Goal: Information Seeking & Learning: Learn about a topic

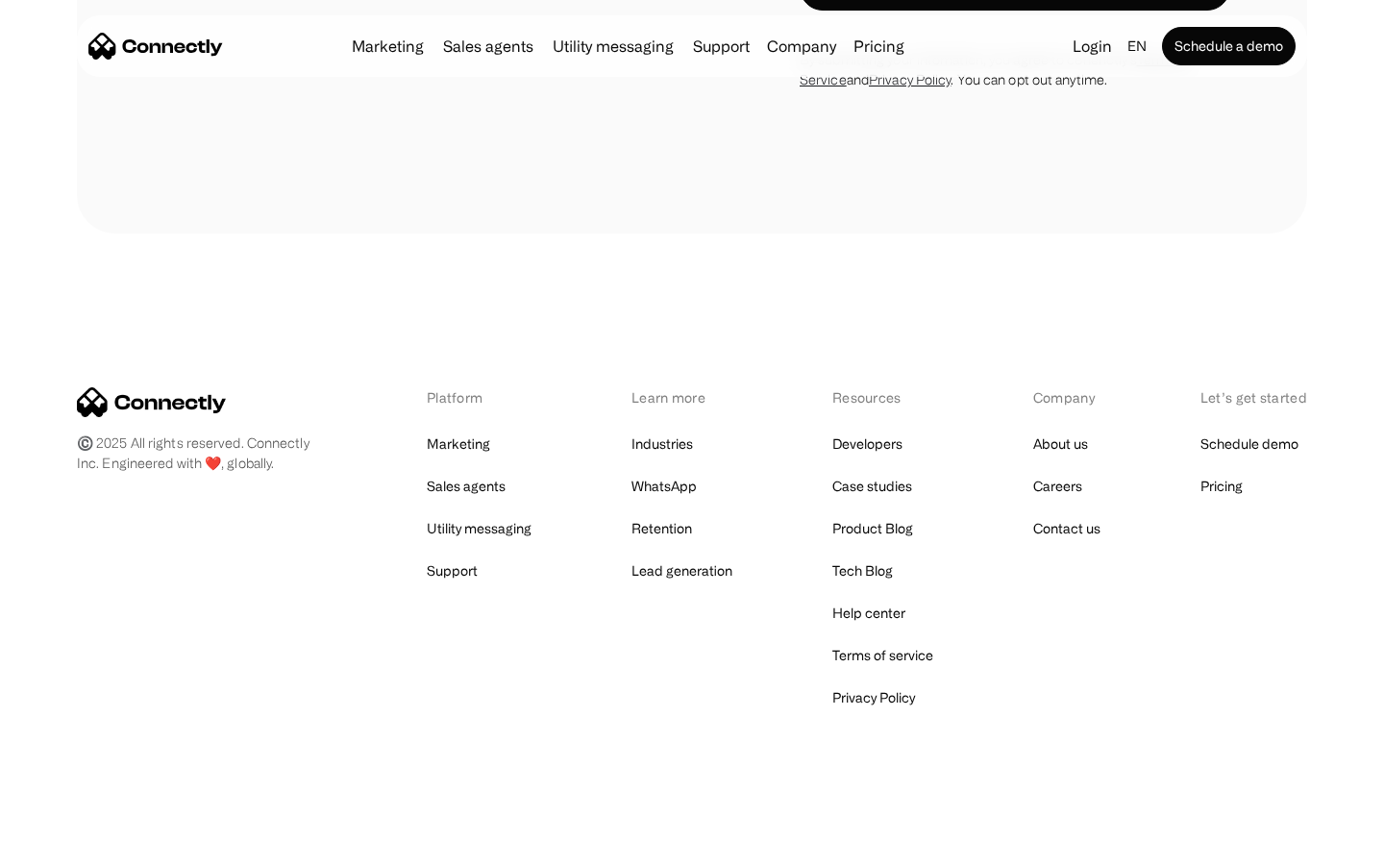
scroll to position [1302, 0]
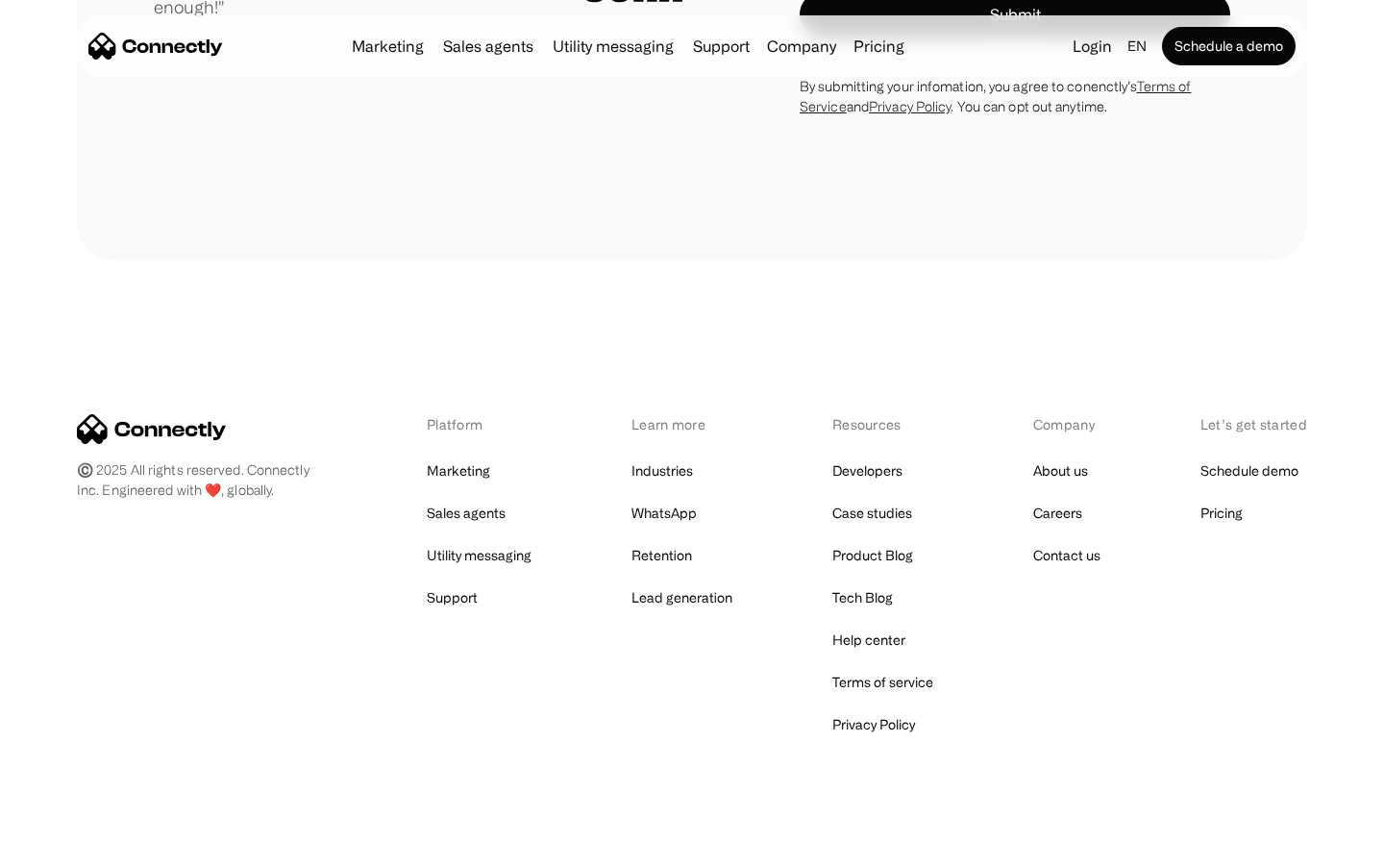
scroll to position [5443, 0]
